Goal: Information Seeking & Learning: Learn about a topic

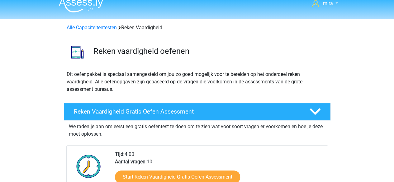
scroll to position [0, 0]
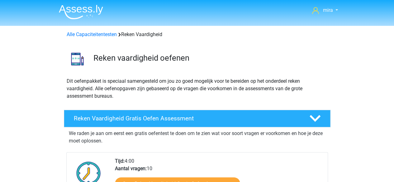
click at [90, 31] on div "Alle Capaciteitentesten Reken Vaardigheid" at bounding box center [197, 34] width 266 height 7
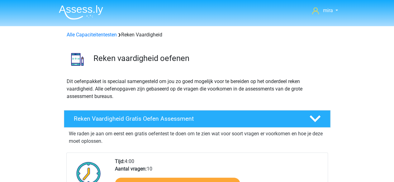
scroll to position [0, 0]
click at [111, 36] on link "Alle Capaciteitentesten" at bounding box center [92, 35] width 50 height 6
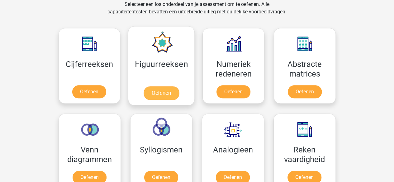
scroll to position [332, 0]
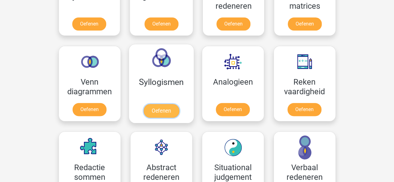
click at [159, 104] on link "Oefenen" at bounding box center [161, 111] width 36 height 14
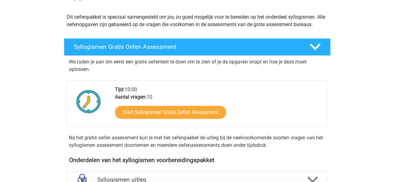
scroll to position [65, 0]
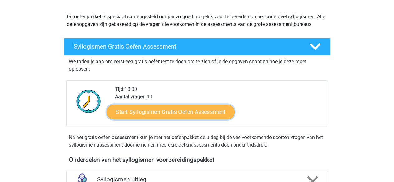
click at [163, 115] on link "Start Syllogismen Gratis Oefen Assessment" at bounding box center [171, 111] width 128 height 15
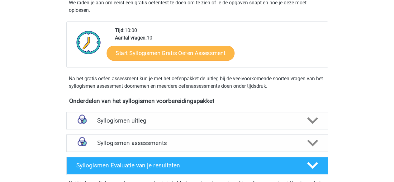
scroll to position [126, 0]
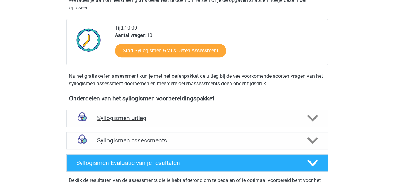
click at [162, 115] on h4 "Syllogismen uitleg" at bounding box center [197, 118] width 200 height 7
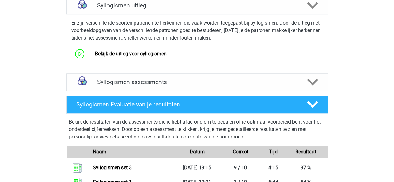
scroll to position [241, 0]
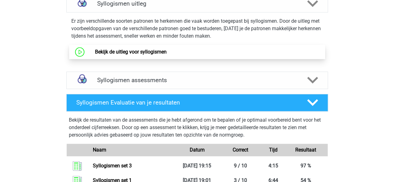
click at [138, 54] on link "Bekijk de uitleg voor syllogismen" at bounding box center [131, 52] width 72 height 6
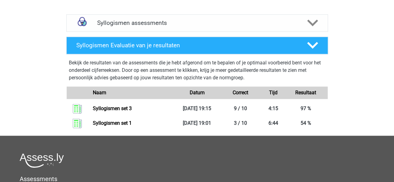
scroll to position [297, 0]
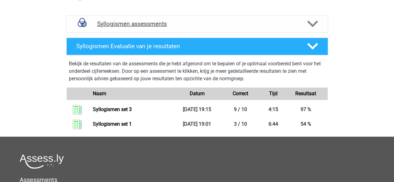
click at [135, 26] on h4 "Syllogismen assessments" at bounding box center [197, 23] width 200 height 7
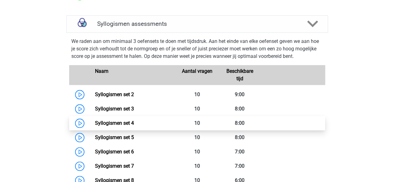
click at [119, 122] on link "Syllogismen set 4" at bounding box center [114, 123] width 39 height 6
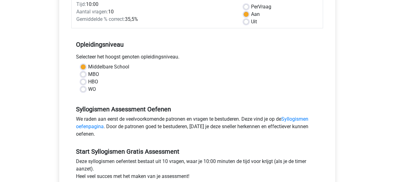
scroll to position [91, 0]
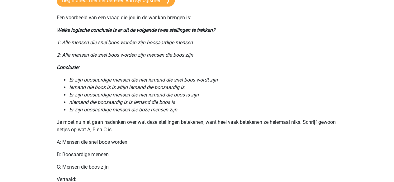
scroll to position [197, 0]
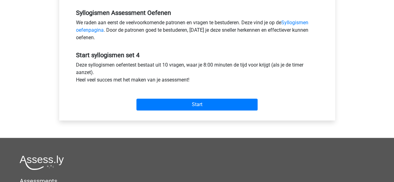
scroll to position [200, 0]
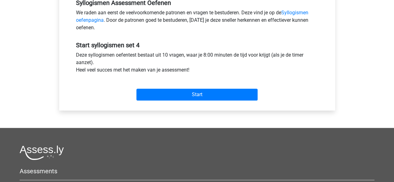
click at [162, 88] on div "Start" at bounding box center [197, 90] width 252 height 22
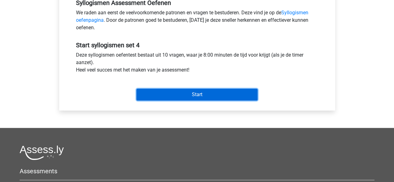
click at [161, 92] on input "Start" at bounding box center [197, 95] width 121 height 12
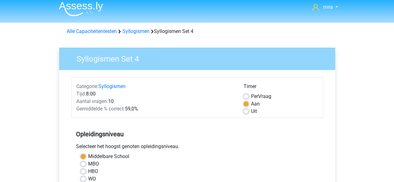
scroll to position [0, 0]
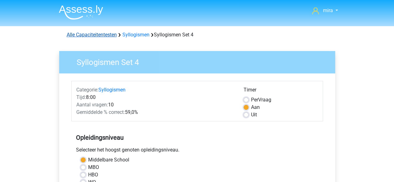
click at [84, 35] on link "Alle Capaciteitentesten" at bounding box center [92, 35] width 50 height 6
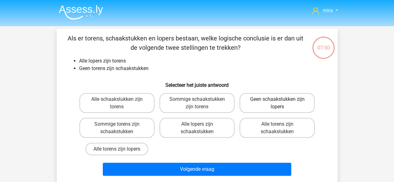
click at [287, 104] on label "Geen schaakstukken zijn lopers" at bounding box center [277, 103] width 75 height 20
click at [282, 104] on input "Geen schaakstukken zijn lopers" at bounding box center [279, 101] width 4 height 4
radio input "true"
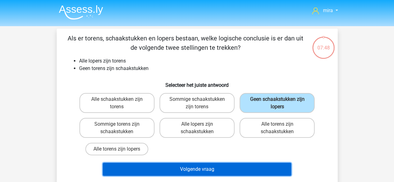
click at [227, 170] on button "Volgende vraag" at bounding box center [197, 169] width 189 height 13
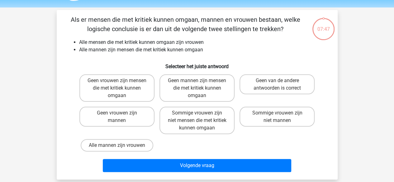
scroll to position [29, 0]
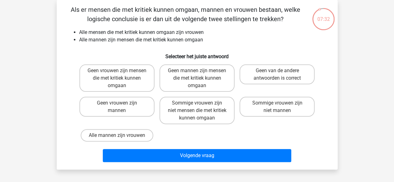
click at [165, 43] on li "Alle mannen zijn mensen die met kritiek kunnen omgaan" at bounding box center [203, 39] width 249 height 7
click at [137, 136] on label "Alle mannen zijn vrouwen" at bounding box center [117, 135] width 73 height 12
click at [121, 136] on input "Alle mannen zijn vrouwen" at bounding box center [119, 138] width 4 height 4
radio input "true"
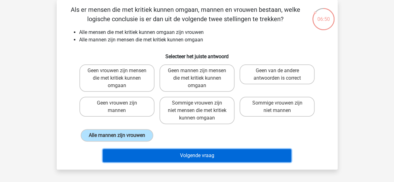
click at [133, 150] on button "Volgende vraag" at bounding box center [197, 155] width 189 height 13
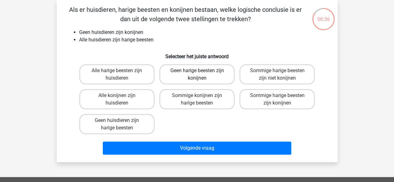
click at [192, 75] on label "Geen harige beesten zijn konijnen" at bounding box center [197, 75] width 75 height 20
click at [197, 75] on input "Geen harige beesten zijn konijnen" at bounding box center [199, 73] width 4 height 4
radio input "true"
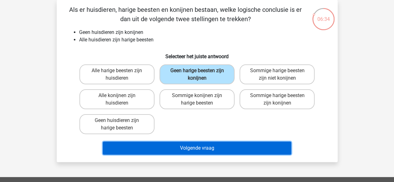
click at [185, 151] on button "Volgende vraag" at bounding box center [197, 148] width 189 height 13
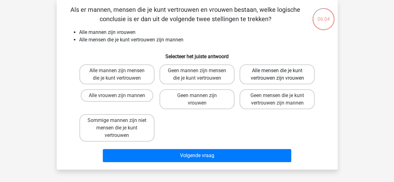
click at [252, 80] on label "Alle mensen die je kunt vertrouwen zijn vrouwen" at bounding box center [277, 75] width 75 height 20
click at [277, 75] on input "Alle mensen die je kunt vertrouwen zijn vrouwen" at bounding box center [279, 73] width 4 height 4
radio input "true"
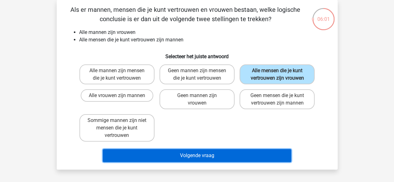
click at [219, 162] on button "Volgende vraag" at bounding box center [197, 155] width 189 height 13
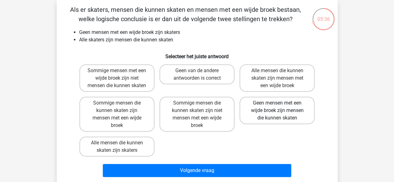
click at [280, 124] on label "Geen mensen met een wijde broek zijn mensen die kunnen skaten" at bounding box center [277, 110] width 75 height 27
click at [280, 107] on input "Geen mensen met een wijde broek zijn mensen die kunnen skaten" at bounding box center [279, 105] width 4 height 4
radio input "true"
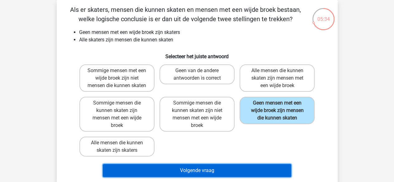
click at [247, 177] on button "Volgende vraag" at bounding box center [197, 170] width 189 height 13
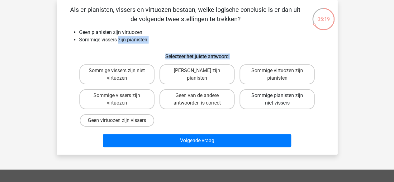
drag, startPoint x: 118, startPoint y: 43, endPoint x: 253, endPoint y: 105, distance: 148.2
click at [253, 105] on div "Als er pianisten, vissers en virtuozen bestaan, welke logische conclusie is er …" at bounding box center [197, 77] width 276 height 145
click at [254, 108] on label "Sommige pianisten zijn niet vissers" at bounding box center [277, 99] width 75 height 20
click at [277, 100] on input "Sommige pianisten zijn niet vissers" at bounding box center [279, 98] width 4 height 4
radio input "true"
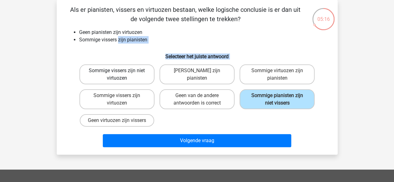
click at [146, 77] on label "Sommige vissers zijn niet virtuozen" at bounding box center [116, 75] width 75 height 20
click at [121, 75] on input "Sommige vissers zijn niet virtuozen" at bounding box center [119, 73] width 4 height 4
radio input "true"
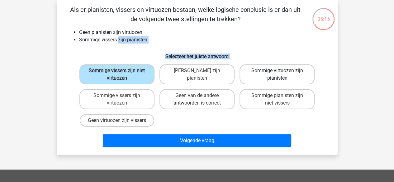
click at [267, 75] on label "Sommige virtuozen zijn pianisten" at bounding box center [277, 75] width 75 height 20
click at [277, 75] on input "Sommige virtuozen zijn pianisten" at bounding box center [279, 73] width 4 height 4
radio input "true"
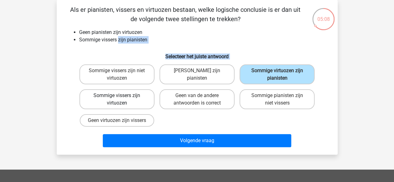
click at [134, 108] on label "Sommige vissers zijn virtuozen" at bounding box center [116, 99] width 75 height 20
click at [121, 100] on input "Sommige vissers zijn virtuozen" at bounding box center [119, 98] width 4 height 4
radio input "true"
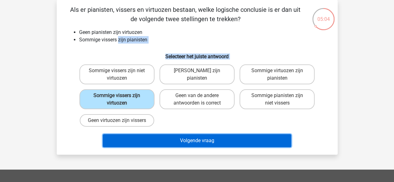
click at [180, 136] on button "Volgende vraag" at bounding box center [197, 140] width 189 height 13
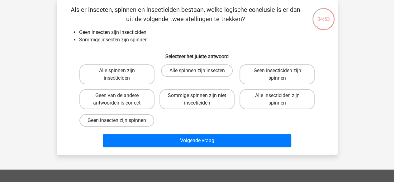
click at [193, 90] on label "Sommige spinnen zijn niet insecticiden" at bounding box center [197, 99] width 75 height 20
click at [197, 96] on input "Sommige spinnen zijn niet insecticiden" at bounding box center [199, 98] width 4 height 4
radio input "true"
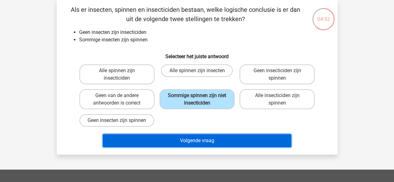
click at [197, 145] on button "Volgende vraag" at bounding box center [197, 140] width 189 height 13
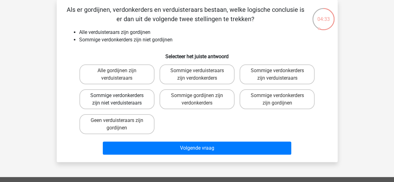
click at [121, 93] on label "Sommige verdonkerders zijn niet verduisteraars" at bounding box center [116, 99] width 75 height 20
click at [121, 96] on input "Sommige verdonkerders zijn niet verduisteraars" at bounding box center [119, 98] width 4 height 4
radio input "true"
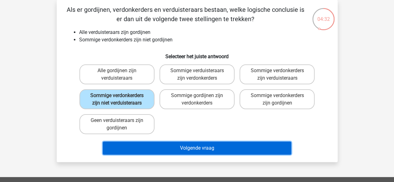
click at [147, 151] on button "Volgende vraag" at bounding box center [197, 148] width 189 height 13
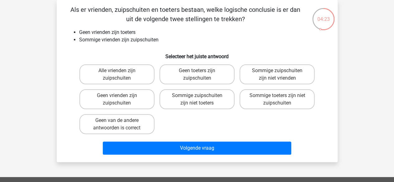
click at [154, 41] on li "Sommige vrienden zijn zuipschuiten" at bounding box center [203, 39] width 249 height 7
click at [182, 101] on label "Sommige zuipschuiten zijn niet toeters" at bounding box center [197, 99] width 75 height 20
click at [197, 100] on input "Sommige zuipschuiten zijn niet toeters" at bounding box center [199, 98] width 4 height 4
radio input "true"
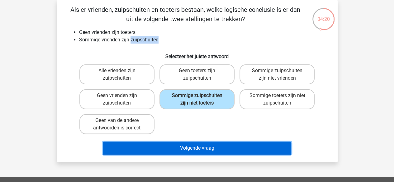
click at [190, 147] on button "Volgende vraag" at bounding box center [197, 148] width 189 height 13
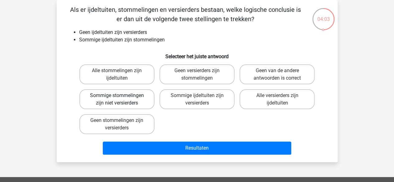
click at [136, 93] on label "Sommige stommelingen zijn niet versierders" at bounding box center [116, 99] width 75 height 20
click at [121, 96] on input "Sommige stommelingen zijn niet versierders" at bounding box center [119, 98] width 4 height 4
radio input "true"
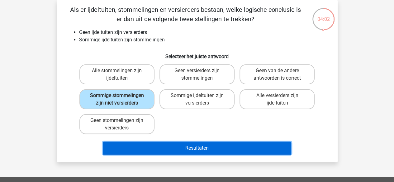
click at [138, 149] on button "Resultaten" at bounding box center [197, 148] width 189 height 13
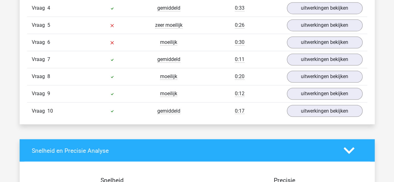
scroll to position [454, 0]
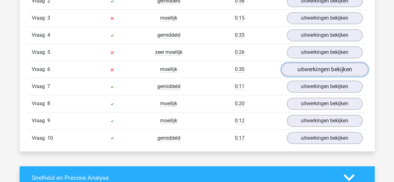
click at [327, 67] on link "uitwerkingen bekijken" at bounding box center [324, 70] width 87 height 14
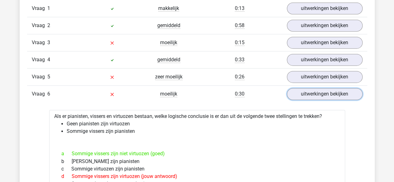
scroll to position [427, 0]
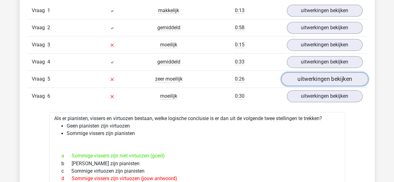
click at [302, 72] on link "uitwerkingen bekijken" at bounding box center [324, 79] width 87 height 14
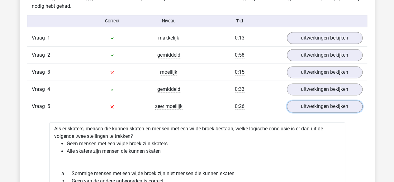
scroll to position [396, 0]
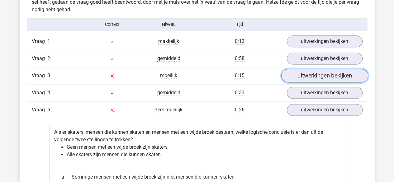
click at [304, 74] on link "uitwerkingen bekijken" at bounding box center [324, 76] width 87 height 14
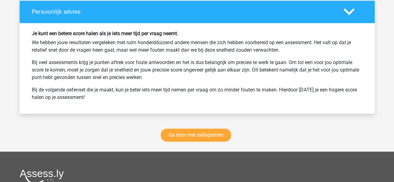
scroll to position [1606, 0]
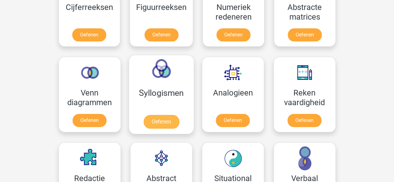
scroll to position [324, 0]
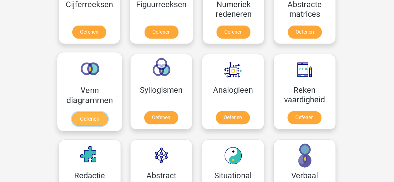
click at [90, 112] on link "Oefenen" at bounding box center [90, 119] width 36 height 14
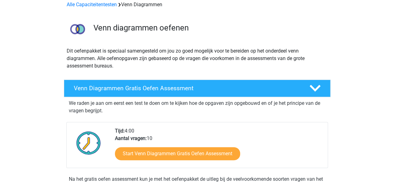
scroll to position [39, 0]
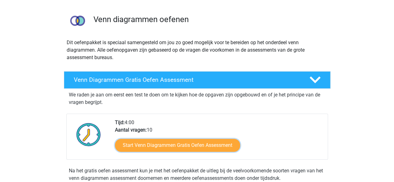
click at [159, 149] on link "Start Venn Diagrammen Gratis Oefen Assessment" at bounding box center [177, 145] width 125 height 13
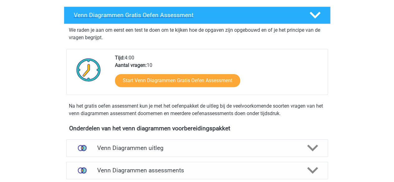
scroll to position [187, 0]
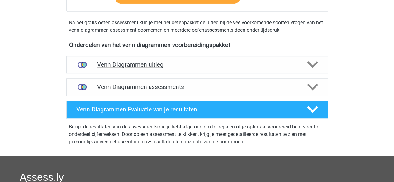
click at [100, 56] on div "Venn Diagrammen uitleg" at bounding box center [197, 64] width 262 height 17
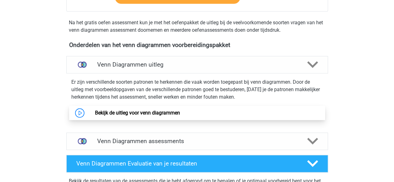
click at [110, 110] on link "Bekijk de uitleg voor venn diagrammen" at bounding box center [137, 113] width 85 height 6
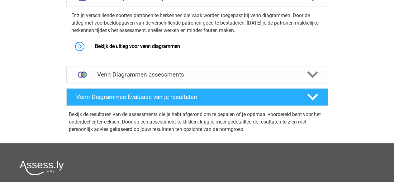
scroll to position [254, 0]
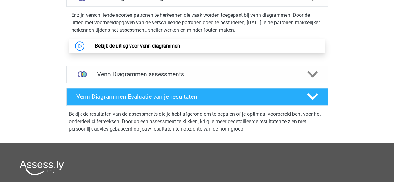
click at [128, 47] on link "Bekijk de uitleg voor venn diagrammen" at bounding box center [137, 46] width 85 height 6
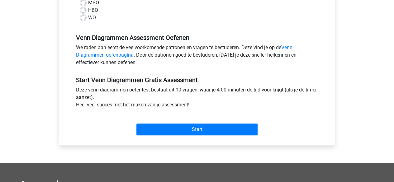
scroll to position [165, 0]
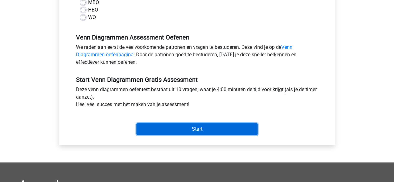
click at [173, 124] on input "Start" at bounding box center [197, 129] width 121 height 12
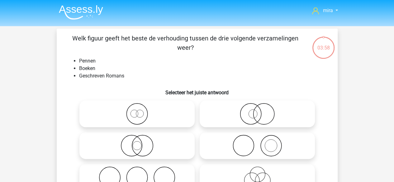
click at [153, 41] on p "Welk figuur geeft het beste de verhouding tussen de drie volgende verzamelingen…" at bounding box center [186, 43] width 238 height 19
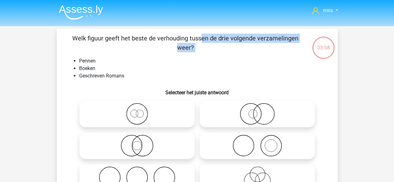
click at [153, 41] on p "Welk figuur geeft het beste de verhouding tussen de drie volgende verzamelingen…" at bounding box center [186, 43] width 238 height 19
click at [79, 57] on li "Pennen" at bounding box center [203, 60] width 249 height 7
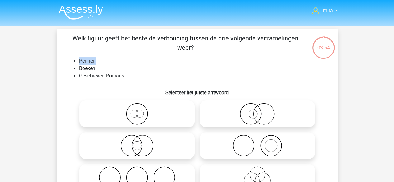
click at [79, 57] on li "Pennen" at bounding box center [203, 60] width 249 height 7
click at [80, 69] on li "Boeken" at bounding box center [203, 68] width 249 height 7
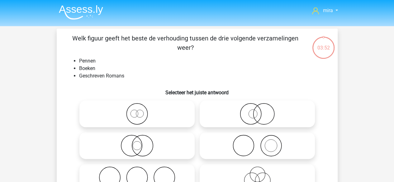
click at [87, 78] on li "Geschreven Romans" at bounding box center [203, 75] width 249 height 7
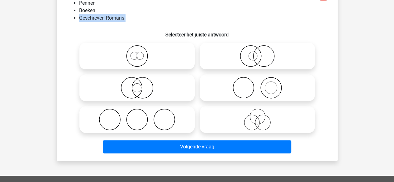
scroll to position [59, 0]
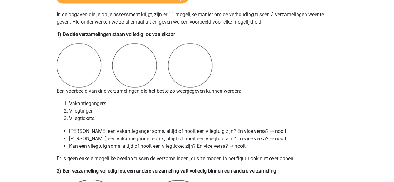
scroll to position [464, 0]
click at [89, 32] on b "De drie verzamelingen staan volledig los van elkaar" at bounding box center [119, 35] width 113 height 6
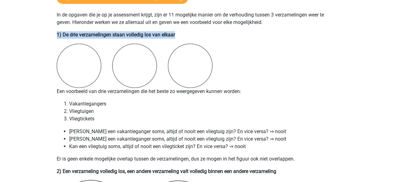
click at [89, 32] on b "De drie verzamelingen staan volledig los van elkaar" at bounding box center [119, 35] width 113 height 6
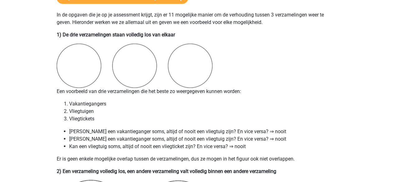
click at [85, 104] on li "Vakantiegangers" at bounding box center [203, 103] width 269 height 7
click at [85, 112] on li "Vliegtuigen" at bounding box center [203, 111] width 269 height 7
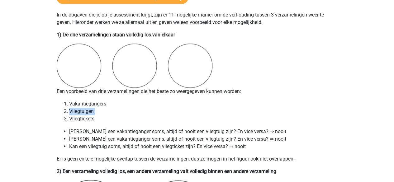
click at [85, 112] on li "Vliegtuigen" at bounding box center [203, 111] width 269 height 7
click at [85, 121] on li "Vliegtickets" at bounding box center [203, 118] width 269 height 7
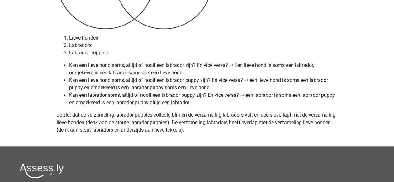
scroll to position [2647, 0]
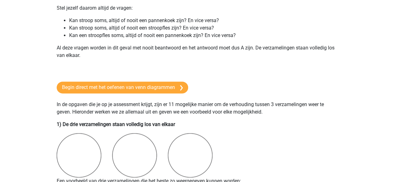
scroll to position [377, 0]
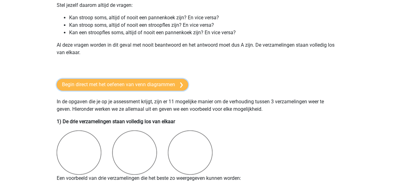
click at [123, 84] on link "Begin direct met het oefenen van venn diagrammen" at bounding box center [123, 85] width 132 height 12
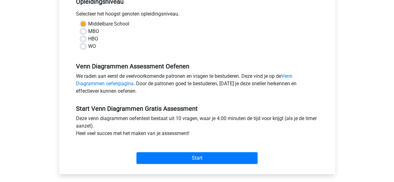
scroll to position [137, 0]
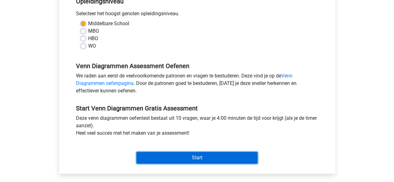
click at [192, 154] on input "Start" at bounding box center [197, 158] width 121 height 12
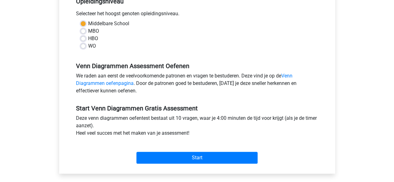
scroll to position [0, 0]
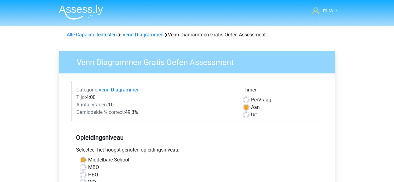
click at [85, 11] on img at bounding box center [81, 12] width 44 height 15
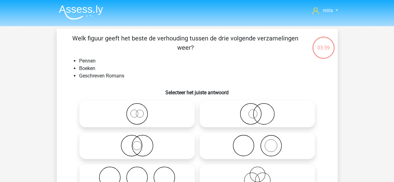
click at [82, 62] on li "Pennen" at bounding box center [203, 60] width 249 height 7
click at [82, 69] on li "Boeken" at bounding box center [203, 68] width 249 height 7
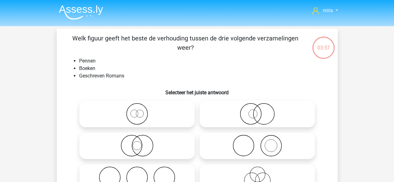
click at [83, 74] on li "Geschreven Romans" at bounding box center [203, 75] width 249 height 7
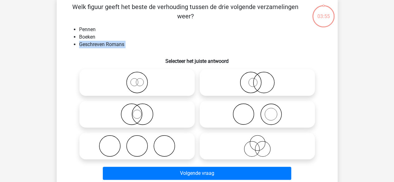
scroll to position [32, 0]
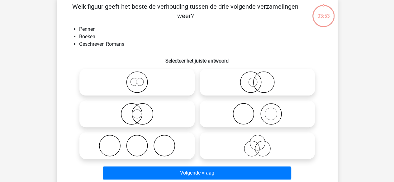
click at [228, 120] on icon at bounding box center [257, 114] width 110 height 22
click at [258, 111] on input "radio" at bounding box center [260, 109] width 4 height 4
radio input "true"
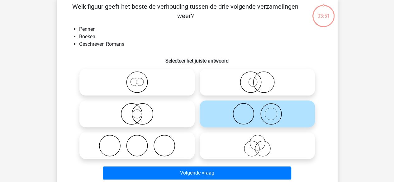
click at [164, 121] on icon at bounding box center [137, 114] width 110 height 22
click at [141, 111] on input "radio" at bounding box center [139, 109] width 4 height 4
radio input "true"
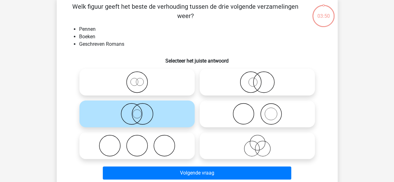
click at [221, 108] on icon at bounding box center [257, 114] width 110 height 22
click at [258, 108] on input "radio" at bounding box center [260, 109] width 4 height 4
radio input "true"
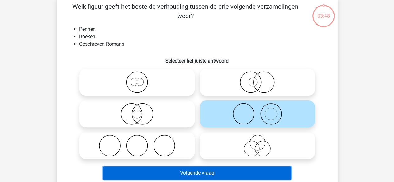
click at [197, 171] on button "Volgende vraag" at bounding box center [197, 173] width 189 height 13
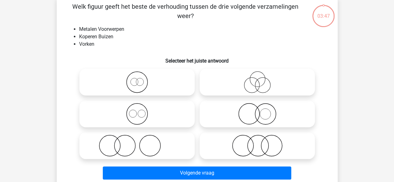
scroll to position [29, 0]
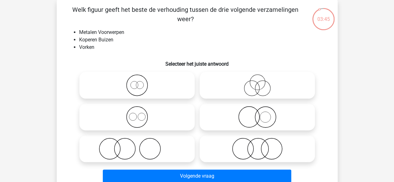
click at [113, 32] on li "Metalen Voorwerpen" at bounding box center [203, 32] width 249 height 7
click at [110, 41] on li "Koperen Buizen" at bounding box center [203, 39] width 249 height 7
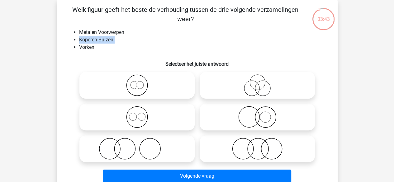
click at [110, 41] on li "Koperen Buizen" at bounding box center [203, 39] width 249 height 7
click at [105, 48] on li "Vorken" at bounding box center [203, 47] width 249 height 7
click at [246, 94] on icon at bounding box center [257, 86] width 110 height 22
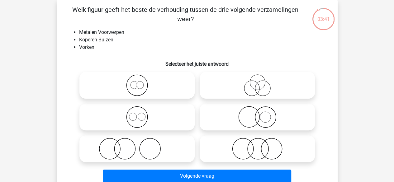
click at [258, 82] on input "radio" at bounding box center [260, 80] width 4 height 4
radio input "true"
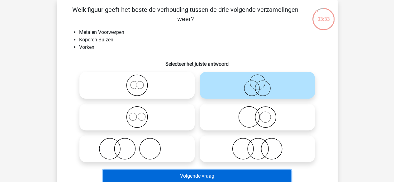
click at [208, 175] on button "Volgende vraag" at bounding box center [197, 176] width 189 height 13
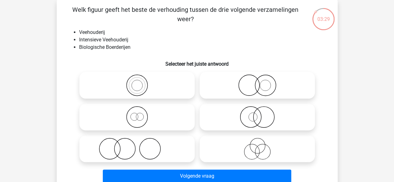
click at [174, 89] on icon at bounding box center [137, 86] width 110 height 22
click at [141, 82] on input "radio" at bounding box center [139, 80] width 4 height 4
radio input "true"
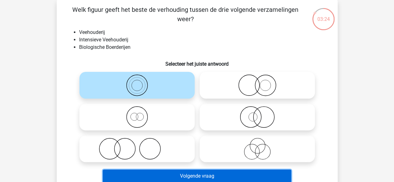
click at [190, 171] on button "Volgende vraag" at bounding box center [197, 176] width 189 height 13
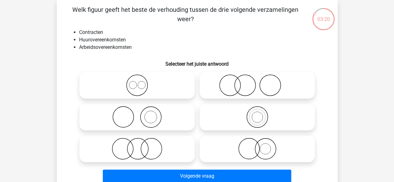
click at [234, 120] on icon at bounding box center [257, 117] width 110 height 22
click at [258, 114] on input "radio" at bounding box center [260, 112] width 4 height 4
radio input "true"
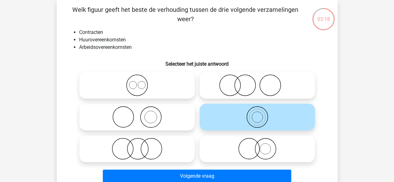
click at [227, 169] on div "Volgende vraag" at bounding box center [197, 175] width 261 height 21
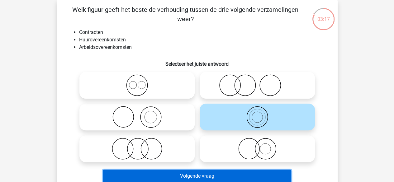
click at [225, 175] on button "Volgende vraag" at bounding box center [197, 176] width 189 height 13
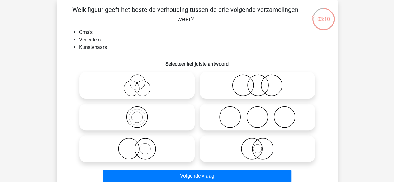
click at [220, 110] on icon at bounding box center [257, 117] width 110 height 22
click at [258, 110] on input "radio" at bounding box center [260, 112] width 4 height 4
radio input "true"
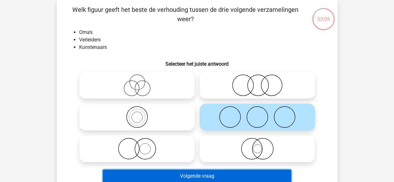
click at [208, 176] on button "Volgende vraag" at bounding box center [197, 176] width 189 height 13
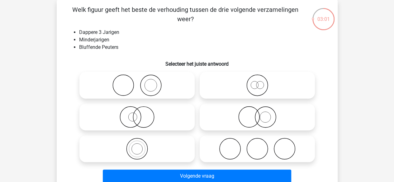
click at [176, 91] on icon at bounding box center [137, 86] width 110 height 22
click at [141, 82] on input "radio" at bounding box center [139, 80] width 4 height 4
radio input "true"
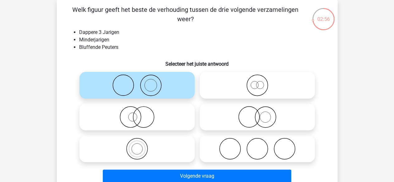
click at [202, 144] on icon at bounding box center [257, 149] width 110 height 22
click at [258, 144] on input "radio" at bounding box center [260, 144] width 4 height 4
radio input "true"
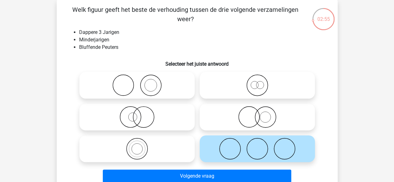
click at [195, 147] on div at bounding box center [137, 149] width 120 height 32
click at [192, 151] on icon at bounding box center [137, 149] width 110 height 22
click at [141, 146] on input "radio" at bounding box center [139, 144] width 4 height 4
radio input "true"
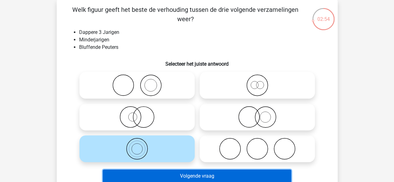
click at [197, 180] on button "Volgende vraag" at bounding box center [197, 176] width 189 height 13
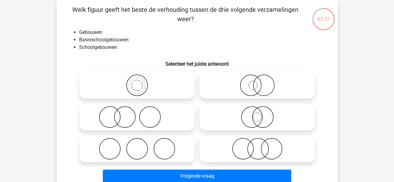
click at [185, 92] on icon at bounding box center [137, 86] width 110 height 22
click at [141, 82] on input "radio" at bounding box center [139, 80] width 4 height 4
radio input "true"
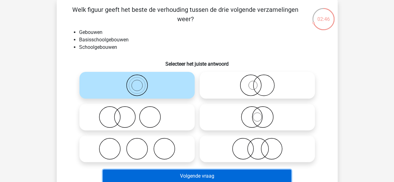
click at [199, 173] on button "Volgende vraag" at bounding box center [197, 176] width 189 height 13
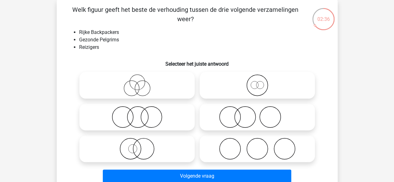
click at [224, 120] on icon at bounding box center [257, 117] width 110 height 22
click at [258, 114] on input "radio" at bounding box center [260, 112] width 4 height 4
radio input "true"
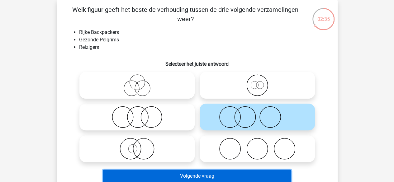
click at [206, 174] on button "Volgende vraag" at bounding box center [197, 176] width 189 height 13
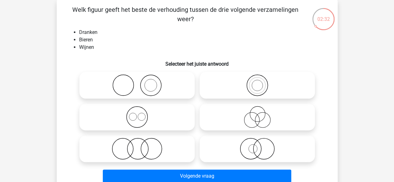
click at [238, 92] on icon at bounding box center [257, 86] width 110 height 22
click at [258, 82] on input "radio" at bounding box center [260, 80] width 4 height 4
radio input "true"
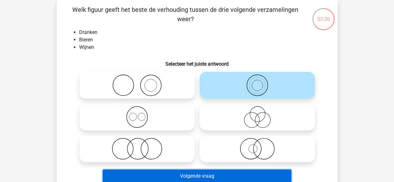
click at [220, 171] on button "Volgende vraag" at bounding box center [197, 176] width 189 height 13
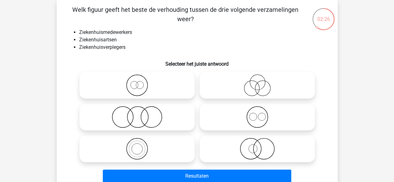
click at [241, 64] on h6 "Selecteer het juiste antwoord" at bounding box center [197, 61] width 261 height 11
click at [237, 97] on label at bounding box center [257, 85] width 115 height 27
click at [258, 82] on input "radio" at bounding box center [260, 80] width 4 height 4
radio input "true"
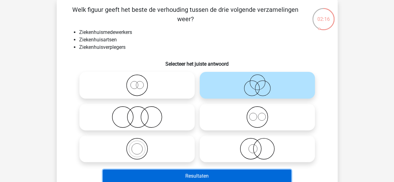
click at [214, 173] on button "Resultaten" at bounding box center [197, 176] width 189 height 13
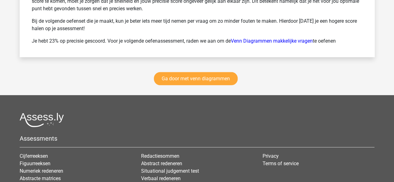
scroll to position [899, 0]
